Goal: Task Accomplishment & Management: Manage account settings

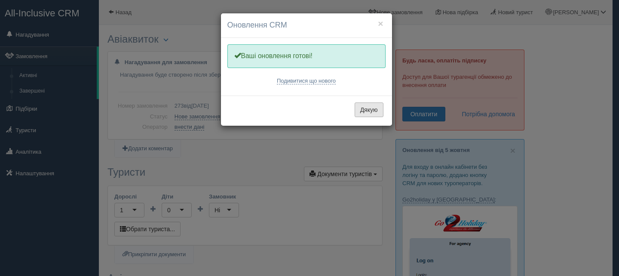
click at [367, 104] on button "Дякую" at bounding box center [369, 109] width 29 height 15
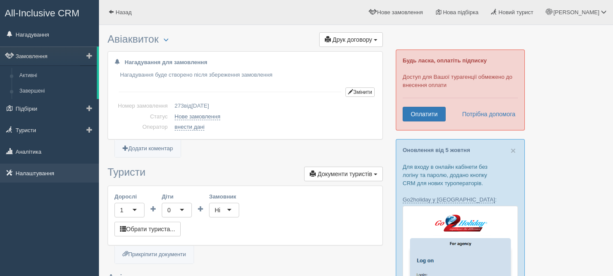
click at [38, 176] on link "Налаштування" at bounding box center [49, 172] width 99 height 19
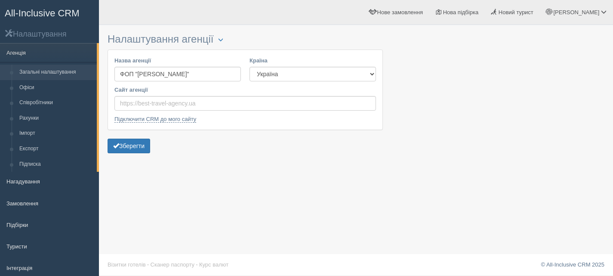
scroll to position [43, 0]
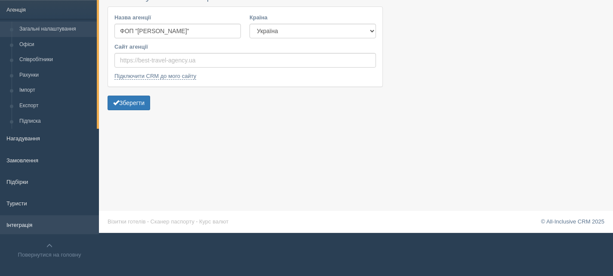
click at [22, 220] on link "Інтеграція" at bounding box center [49, 224] width 99 height 19
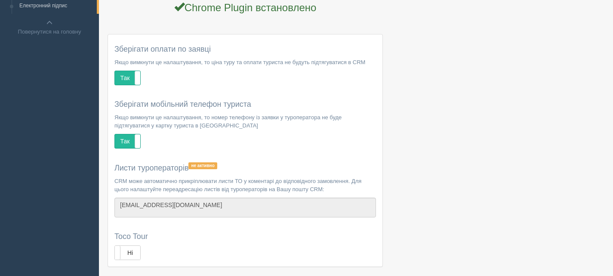
scroll to position [426, 0]
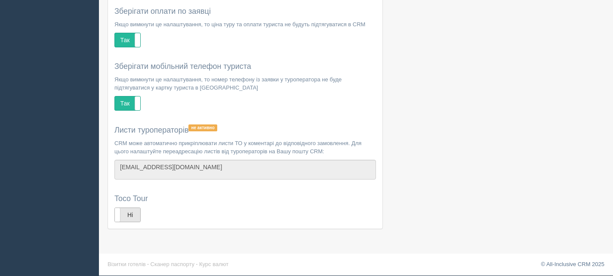
click at [130, 218] on label "Ні" at bounding box center [127, 215] width 25 height 14
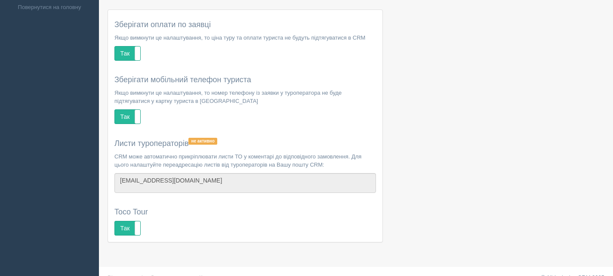
scroll to position [426, 0]
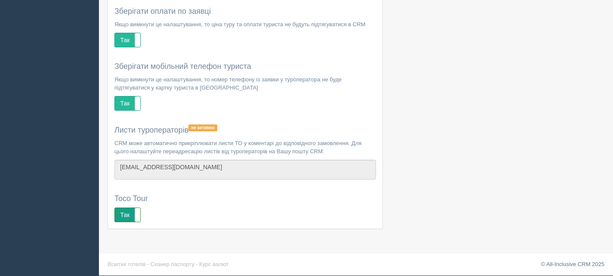
click at [120, 212] on label "Так" at bounding box center [127, 215] width 25 height 14
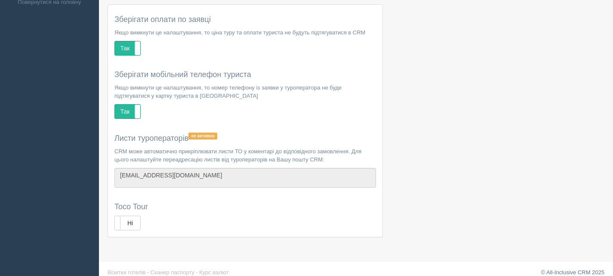
scroll to position [426, 0]
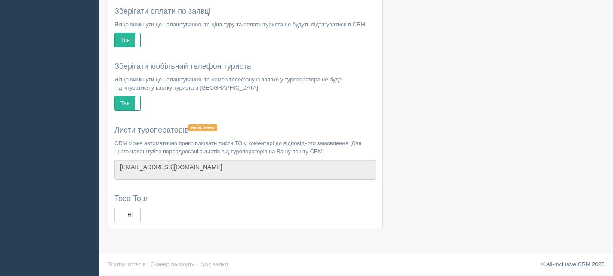
click at [136, 214] on label "Ні" at bounding box center [127, 215] width 25 height 14
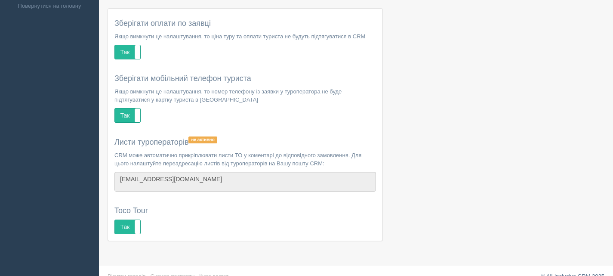
scroll to position [426, 0]
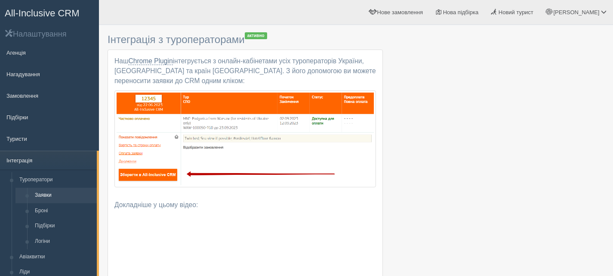
click at [31, 159] on link "Інтеграція" at bounding box center [48, 160] width 97 height 19
drag, startPoint x: 108, startPoint y: 40, endPoint x: 243, endPoint y: 39, distance: 135.1
click at [243, 39] on h3 "Інтеграція з туроператорами активно" at bounding box center [245, 40] width 275 height 12
copy h3 "Інтеграція з туроператорами"
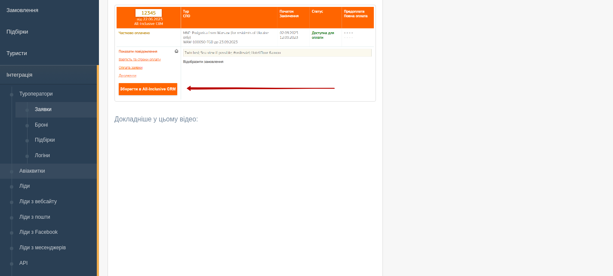
scroll to position [86, 0]
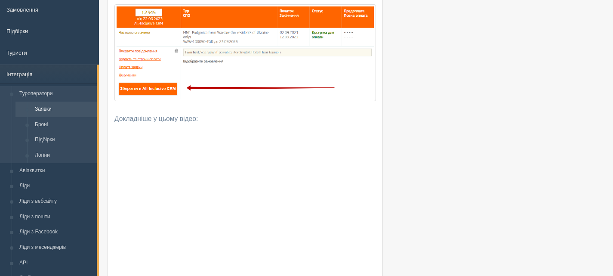
click at [41, 95] on link "Туроператори" at bounding box center [55, 93] width 81 height 15
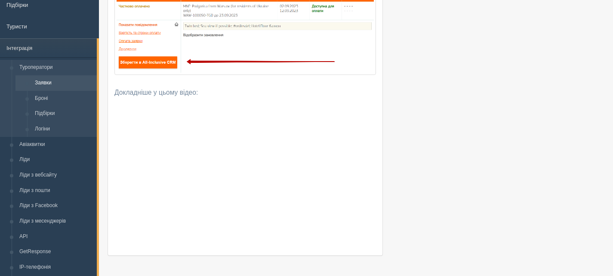
scroll to position [129, 0]
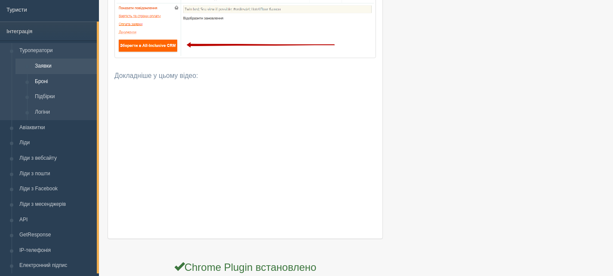
click at [42, 80] on link "Броні" at bounding box center [64, 81] width 66 height 15
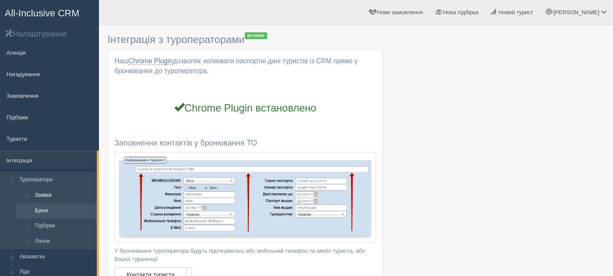
click at [43, 194] on link "Заявки" at bounding box center [64, 195] width 66 height 15
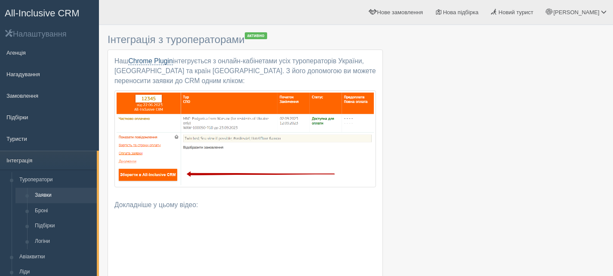
click at [146, 60] on link "Chrome Plugin" at bounding box center [150, 61] width 44 height 8
click at [533, 12] on span "Новий турист" at bounding box center [516, 12] width 35 height 6
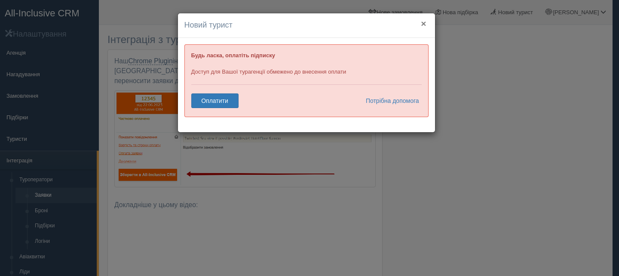
click at [423, 23] on button "×" at bounding box center [423, 23] width 5 height 9
